Goal: Task Accomplishment & Management: Use online tool/utility

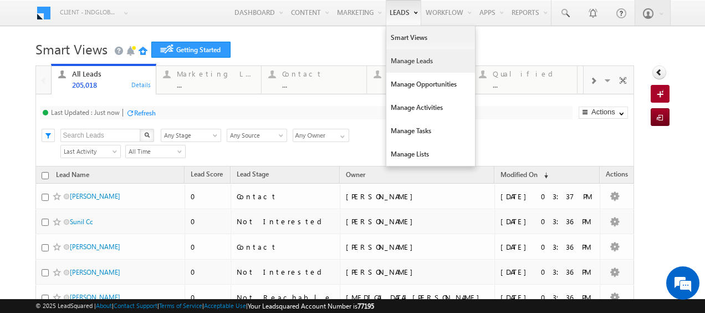
click at [395, 60] on link "Manage Leads" at bounding box center [431, 60] width 89 height 23
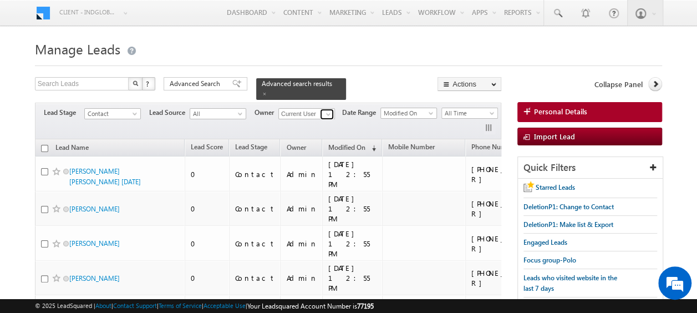
click at [325, 110] on span at bounding box center [328, 114] width 9 height 9
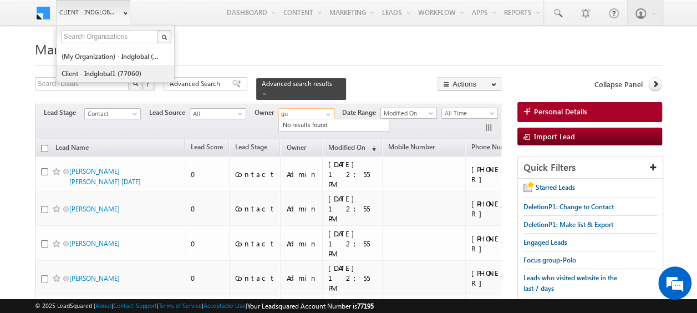
type input "gu"
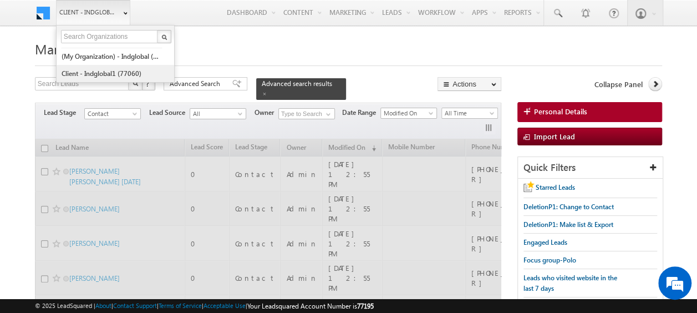
click at [114, 70] on link "Client - indglobal1 (77060)" at bounding box center [111, 73] width 101 height 17
